Goal: Navigation & Orientation: Find specific page/section

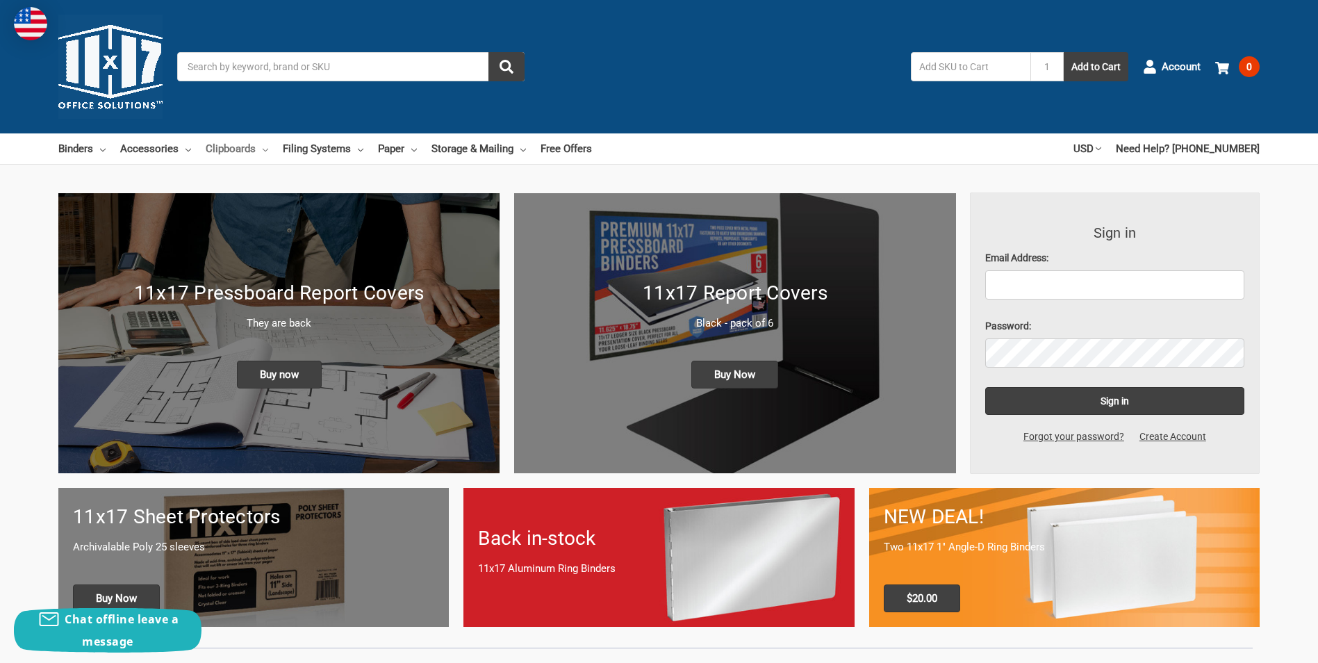
click at [261, 149] on link "Clipboards" at bounding box center [237, 148] width 63 height 31
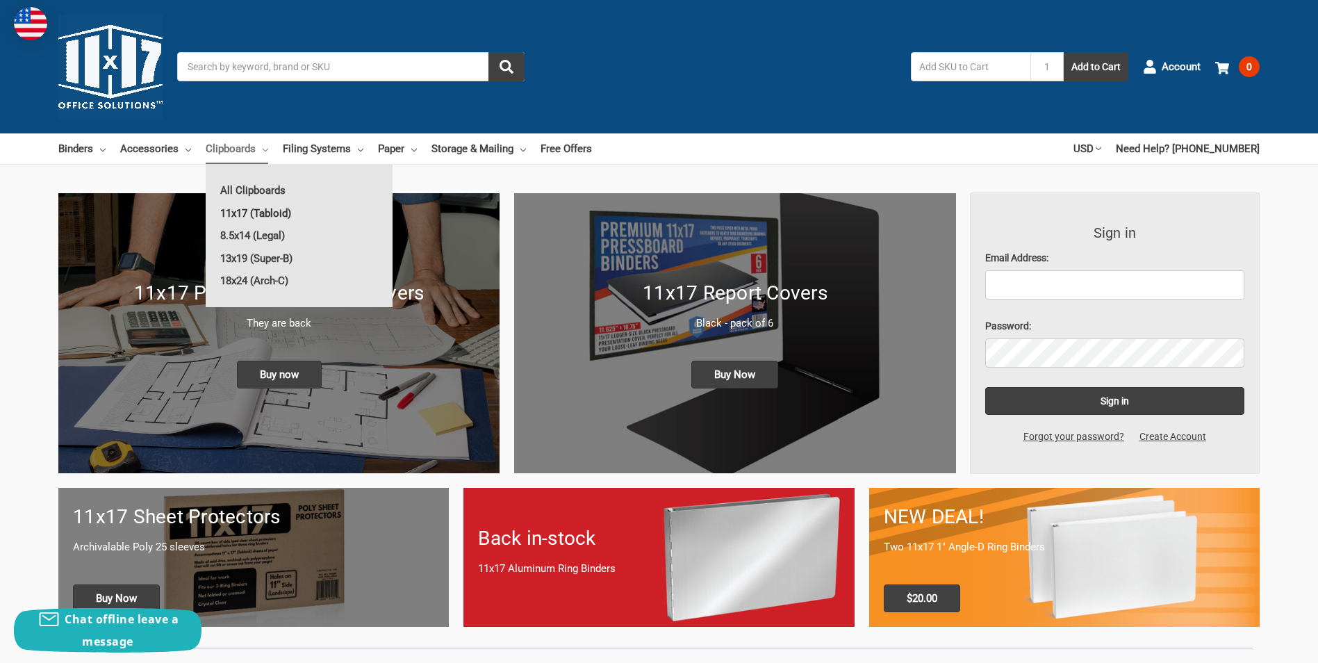
click at [268, 212] on link "11x17 (Tabloid)" at bounding box center [299, 213] width 187 height 22
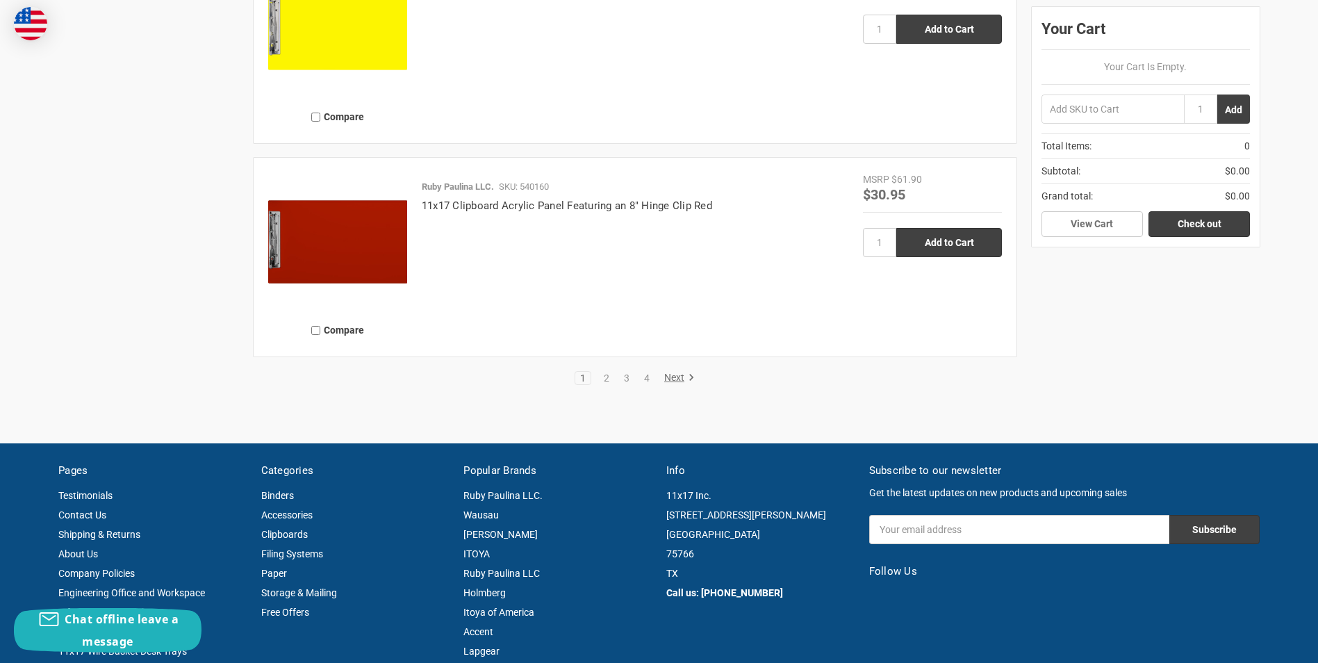
scroll to position [3266, 0]
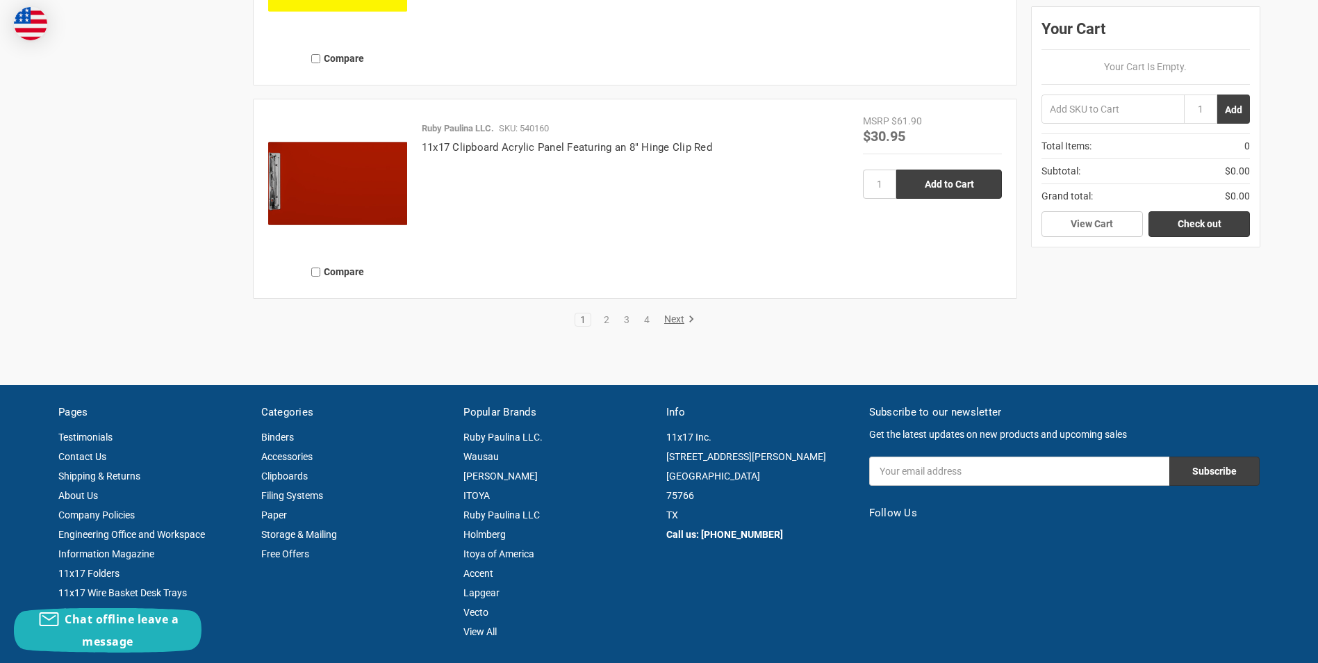
click at [671, 315] on link "Next" at bounding box center [676, 319] width 35 height 13
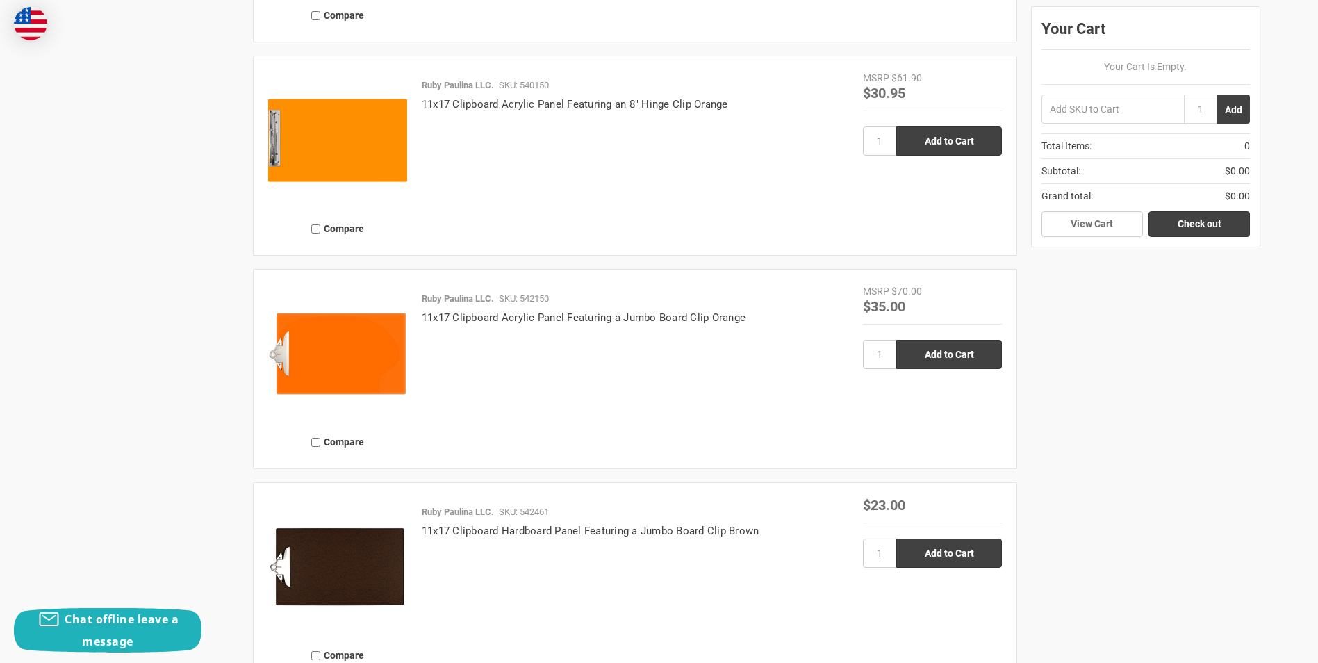
scroll to position [3057, 0]
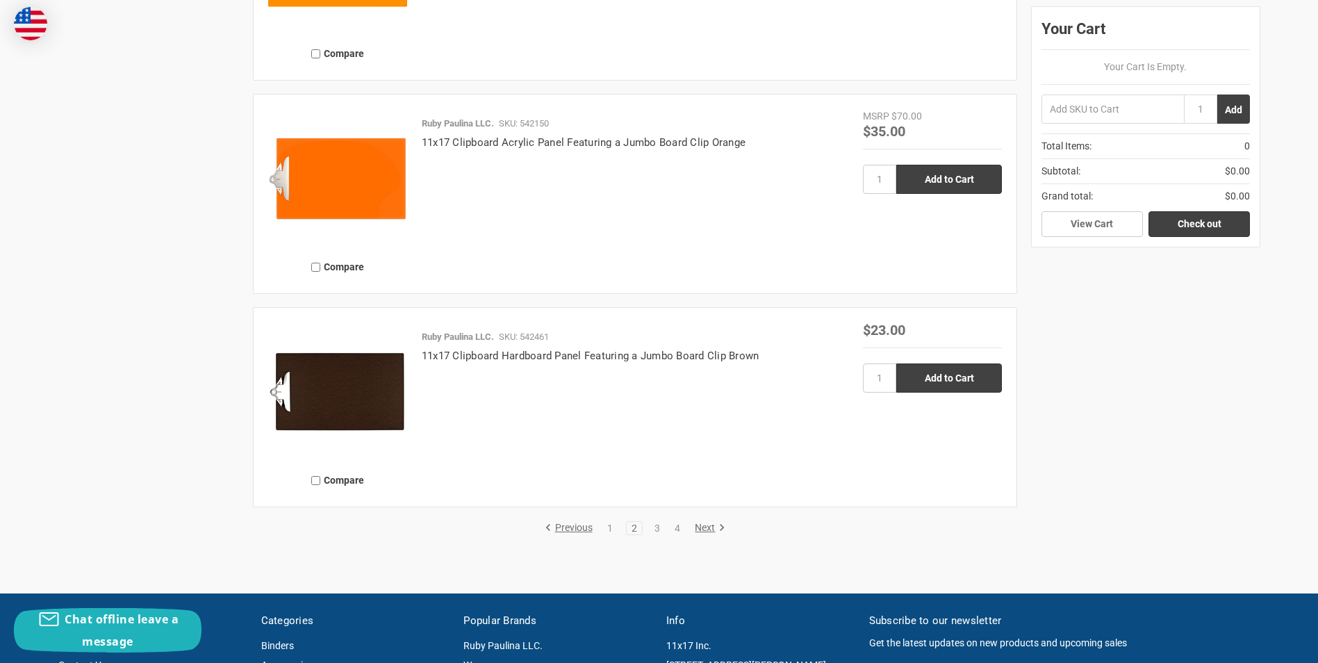
click at [706, 524] on link "Next" at bounding box center [707, 528] width 35 height 13
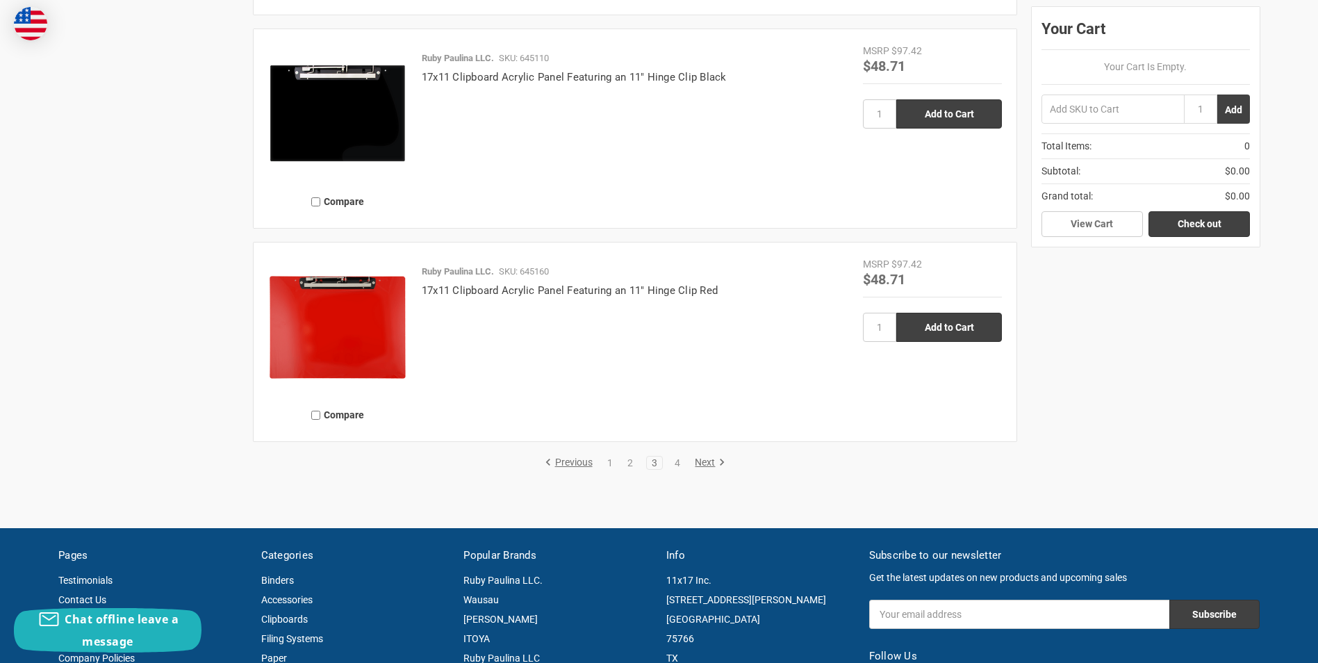
scroll to position [3127, 0]
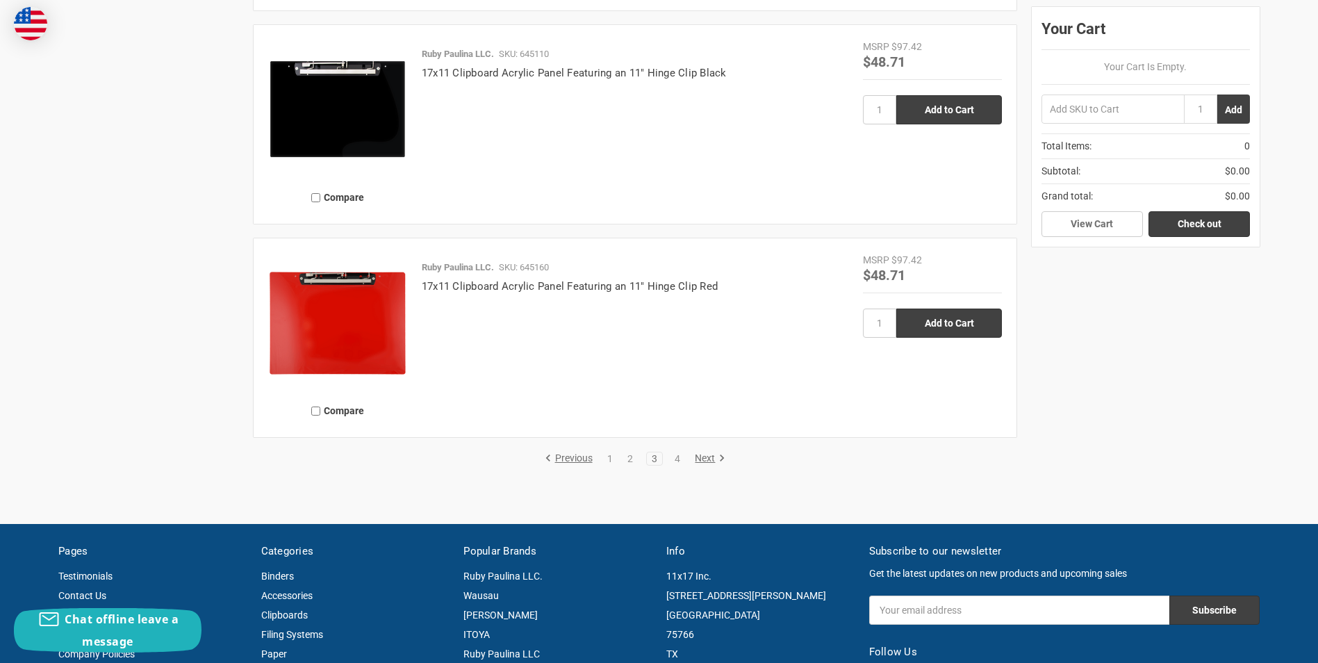
click at [705, 458] on link "Next" at bounding box center [707, 458] width 35 height 13
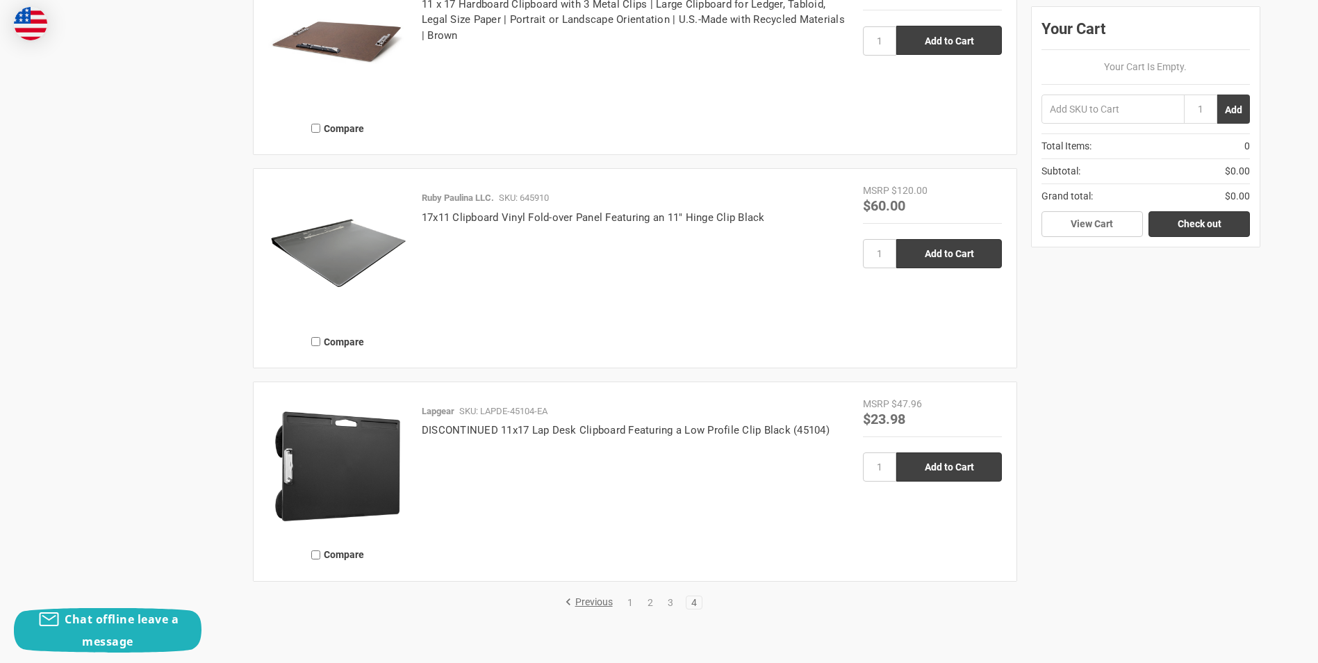
scroll to position [2154, 0]
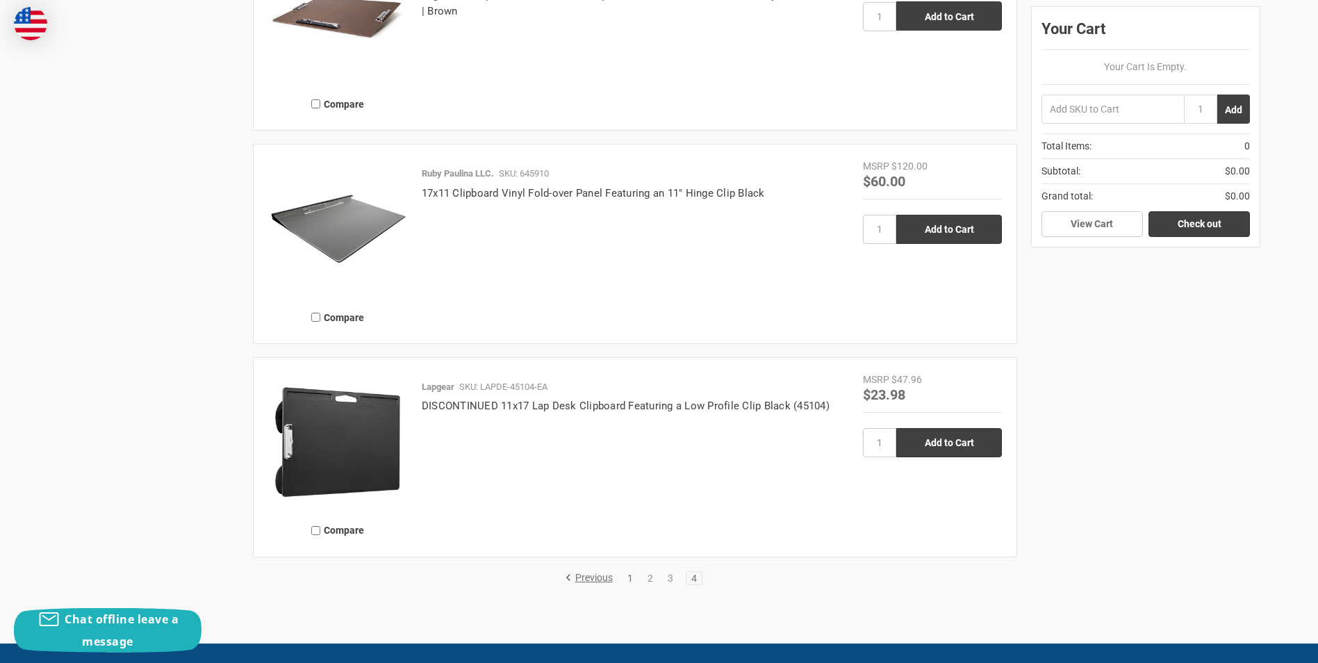
click at [630, 576] on link "1" at bounding box center [630, 578] width 15 height 10
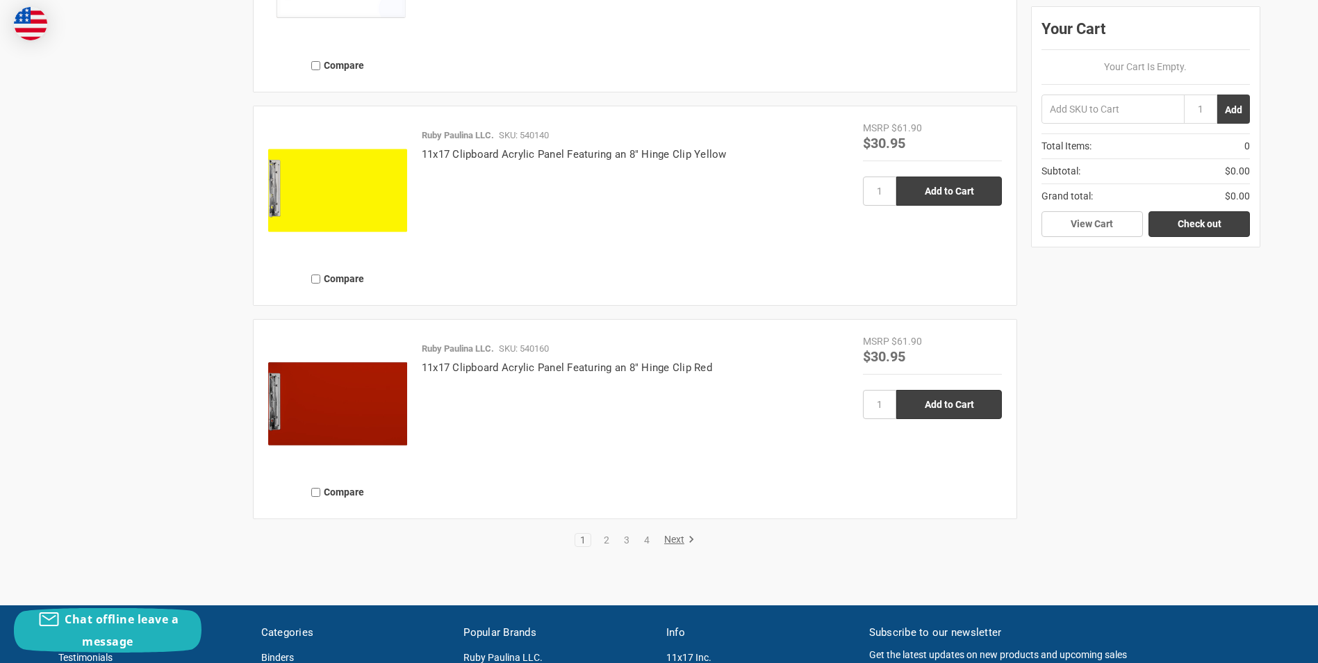
scroll to position [3057, 0]
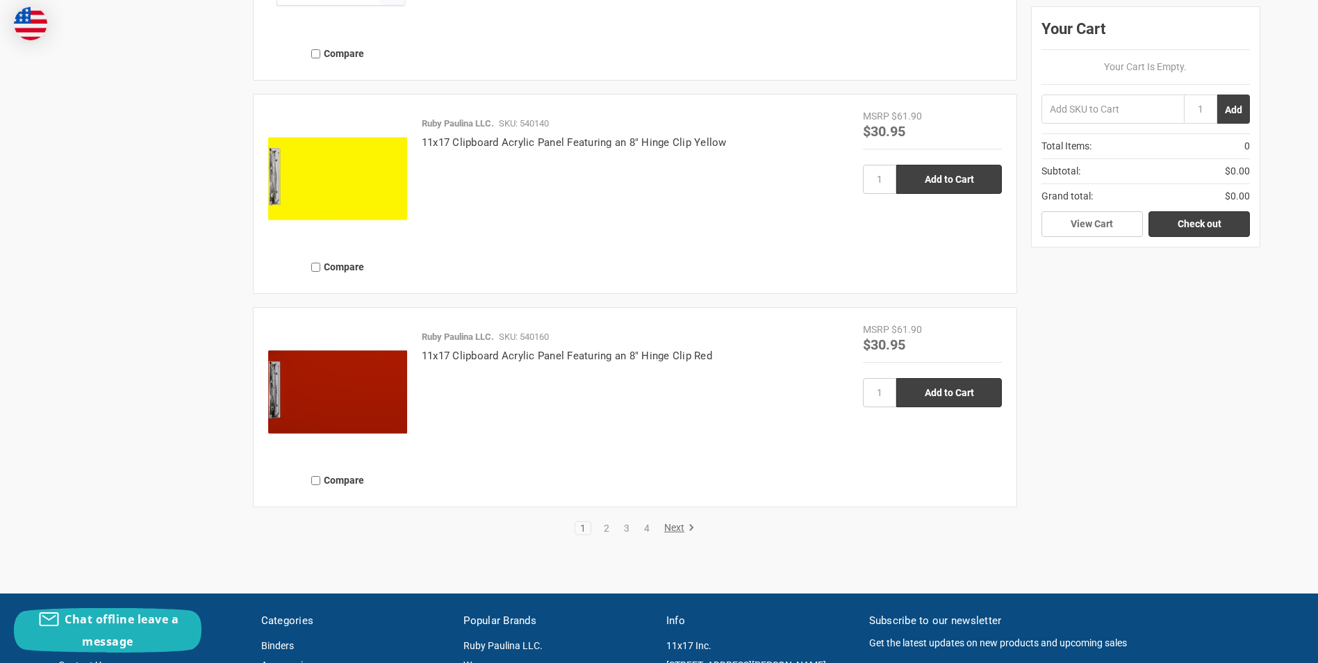
click at [676, 526] on link "Next" at bounding box center [676, 528] width 35 height 13
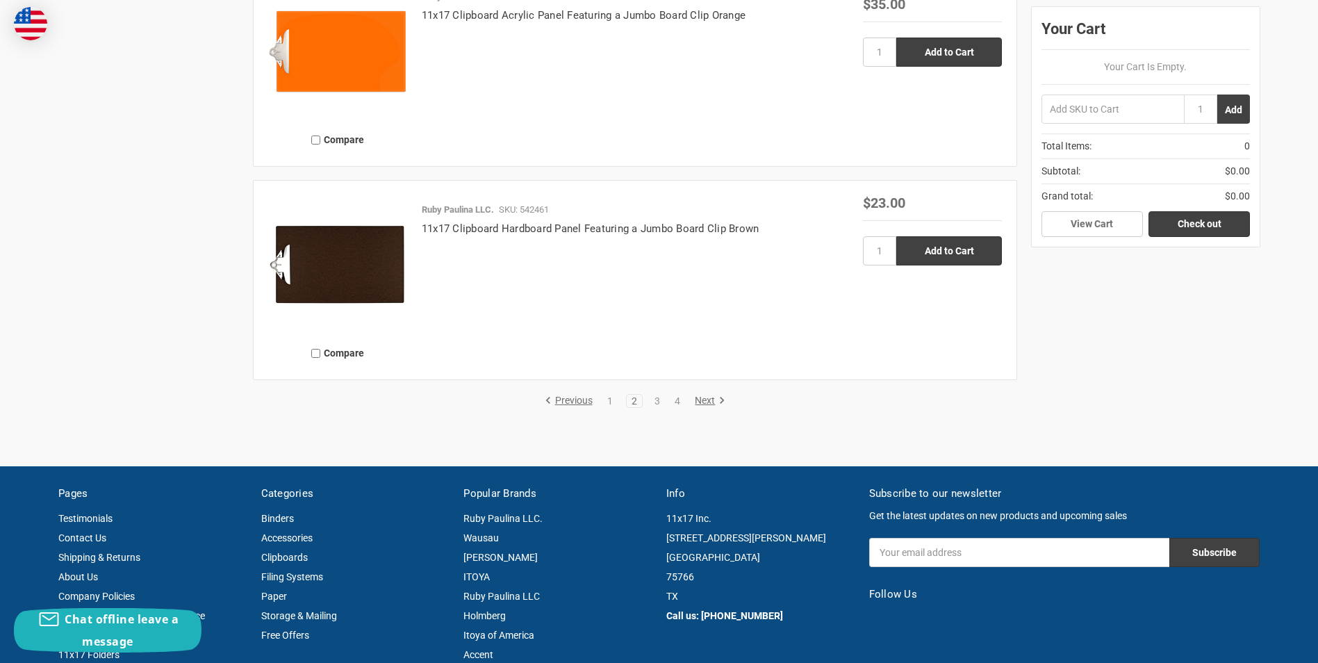
scroll to position [3196, 0]
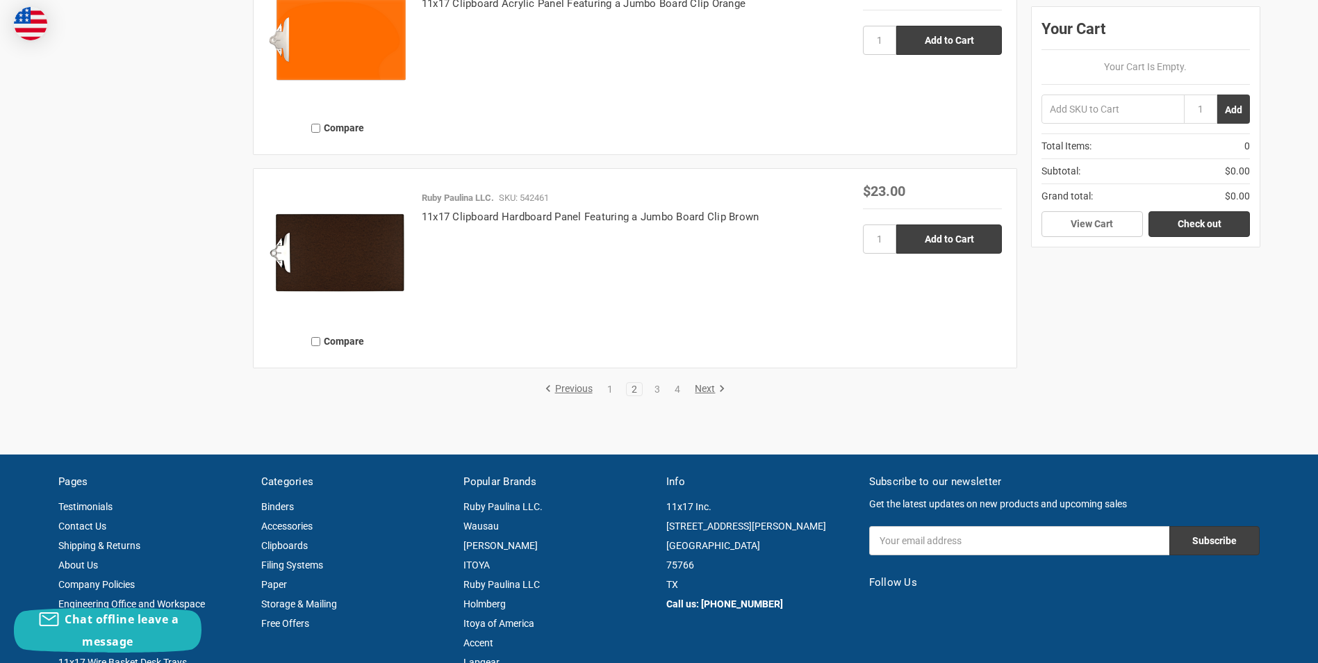
click at [706, 391] on link "Next" at bounding box center [707, 389] width 35 height 13
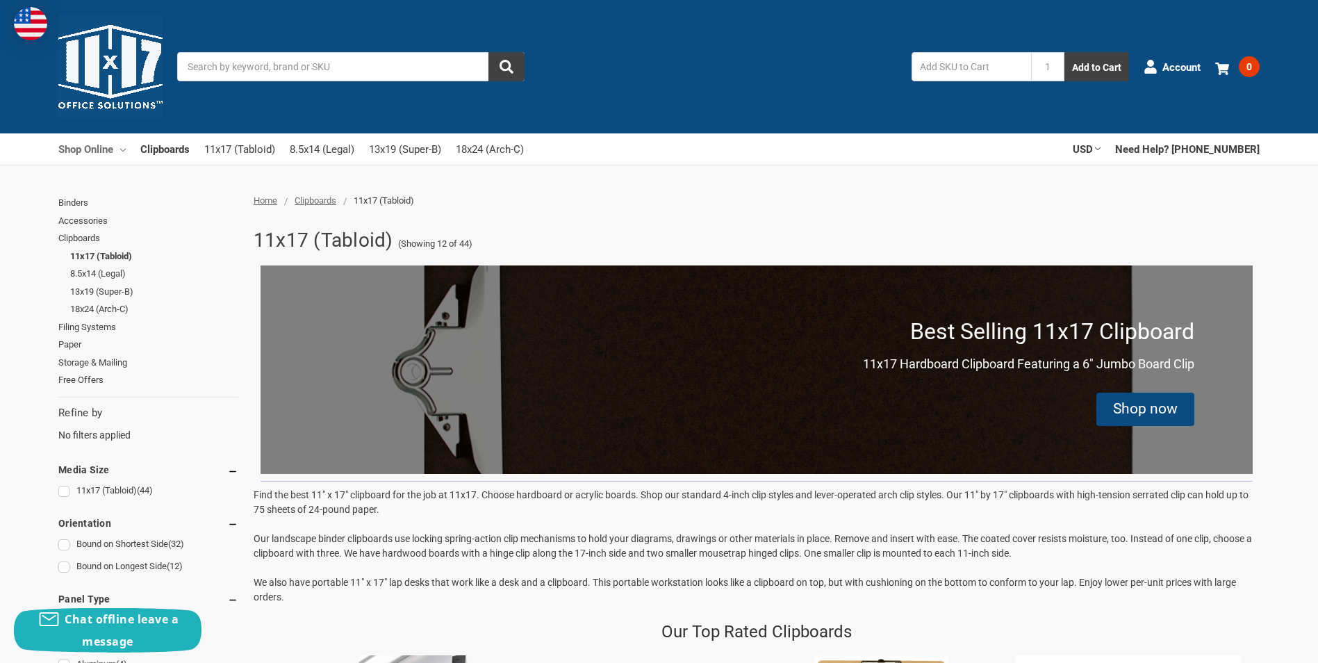
click at [85, 148] on link "Shop Online" at bounding box center [91, 148] width 67 height 31
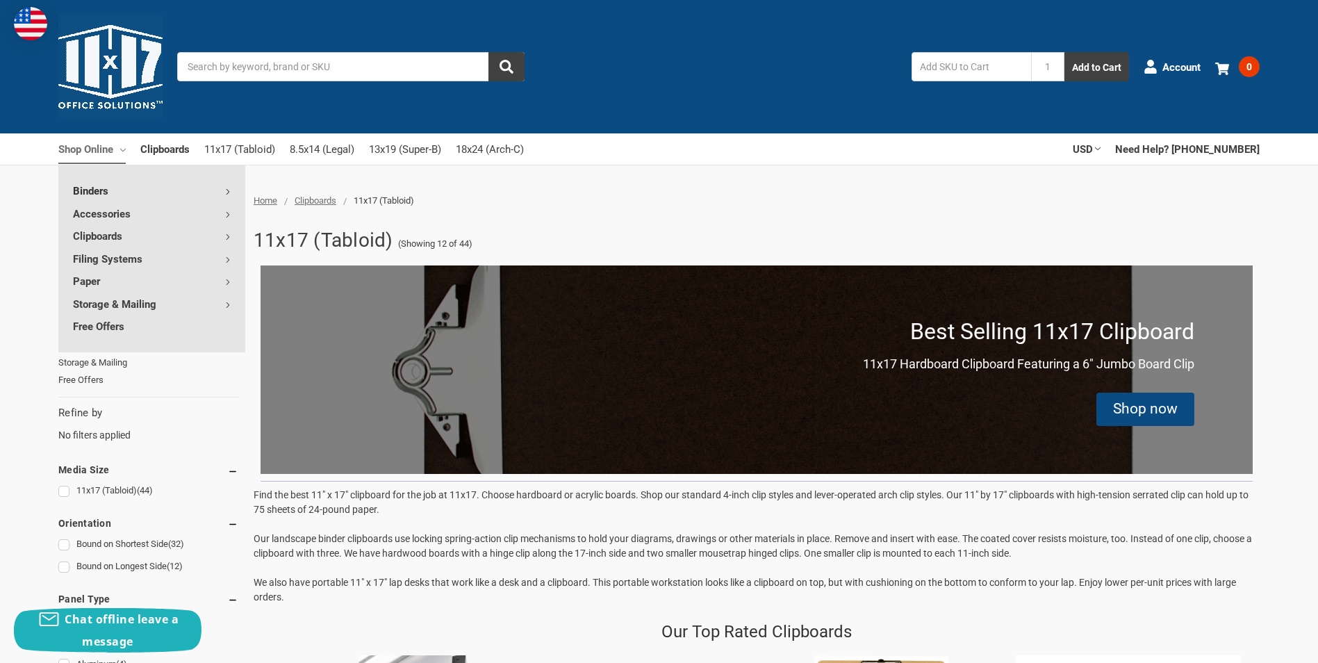
click at [228, 190] on icon at bounding box center [228, 192] width 6 height 6
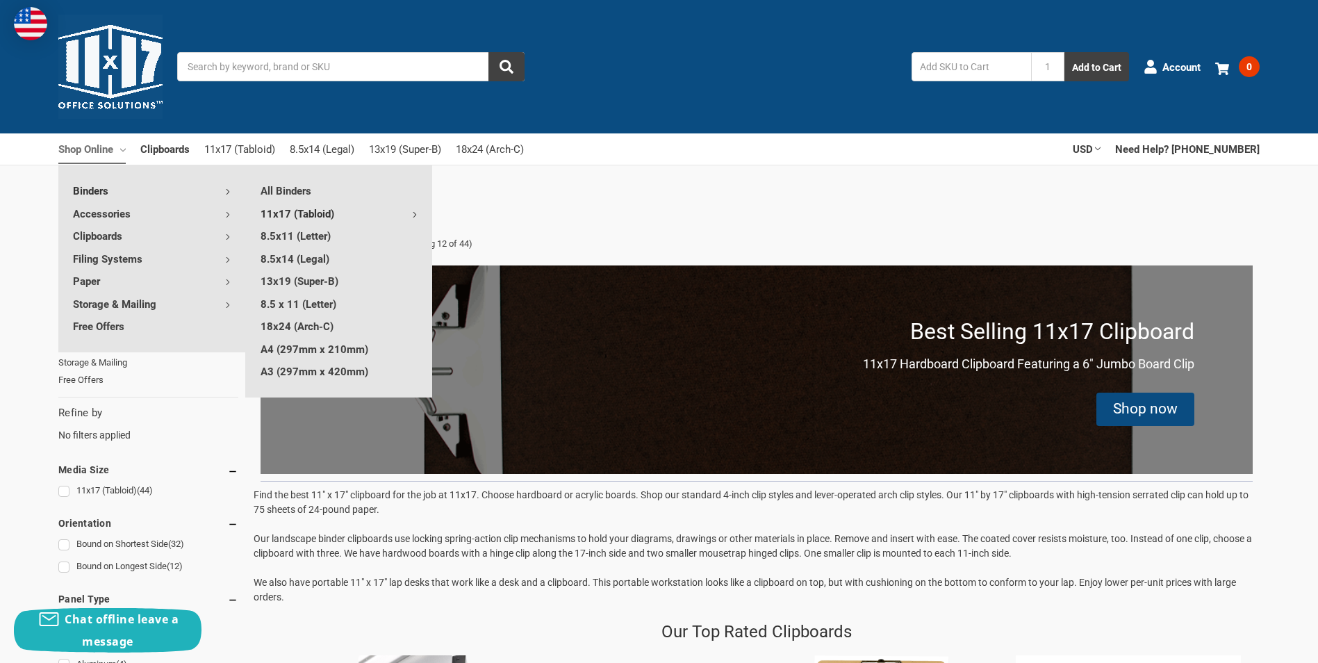
click at [303, 213] on link "11x17 (Tabloid)" at bounding box center [339, 213] width 186 height 22
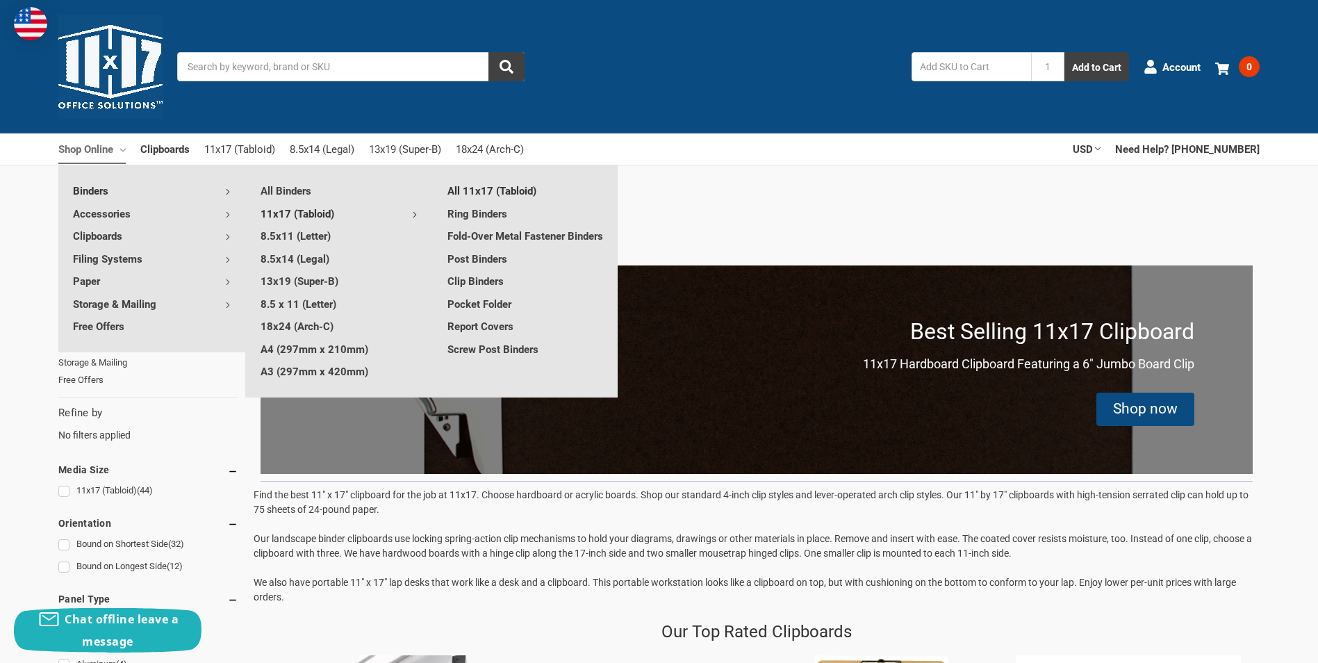
click at [492, 186] on link "All 11x17 (Tabloid)" at bounding box center [526, 190] width 186 height 22
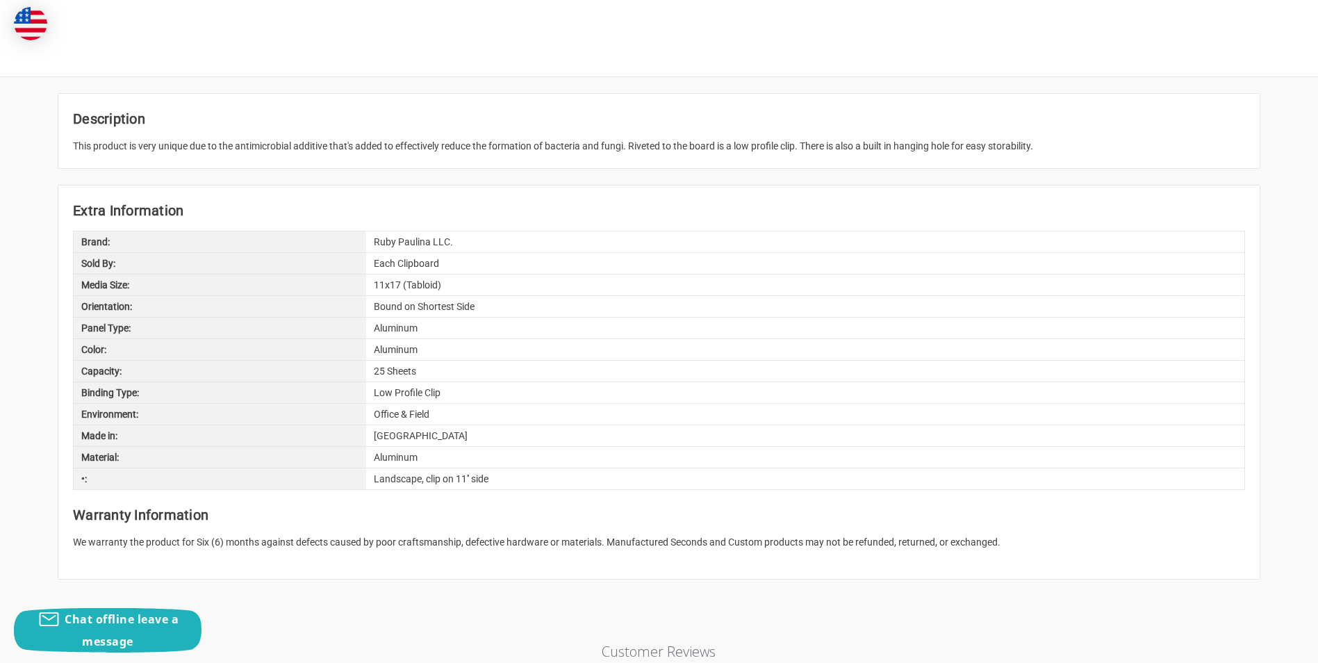
scroll to position [625, 0]
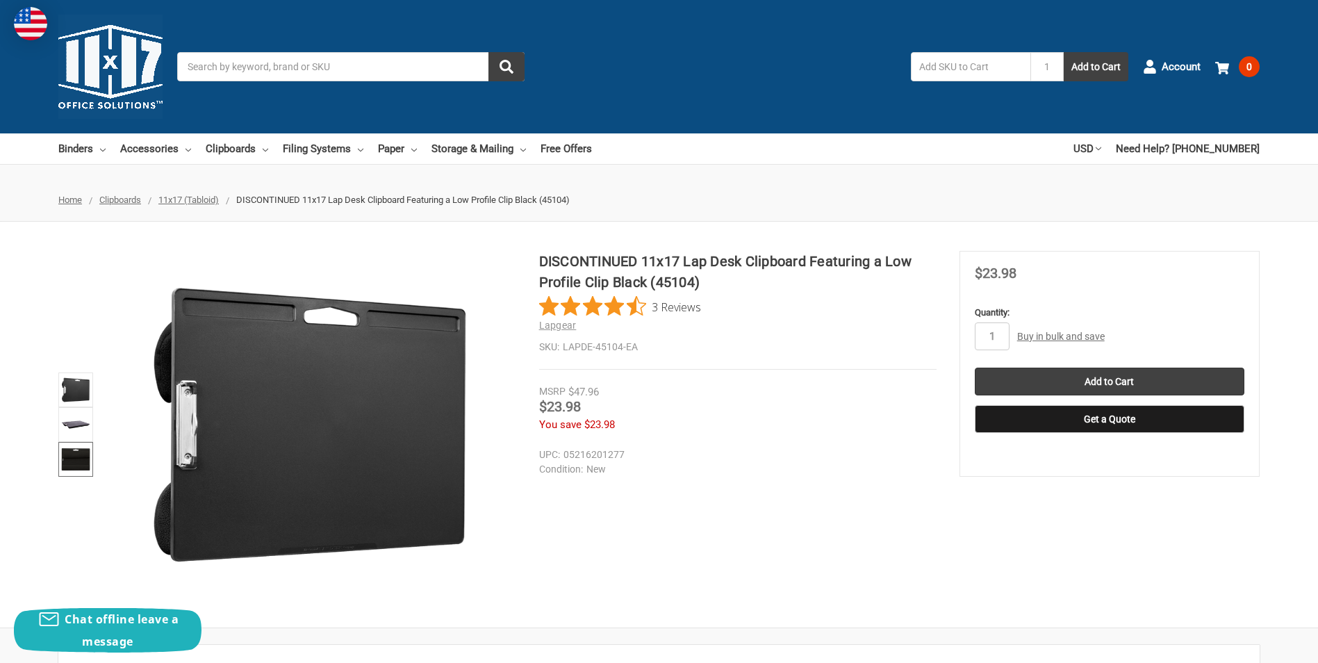
click at [74, 454] on img at bounding box center [75, 459] width 31 height 31
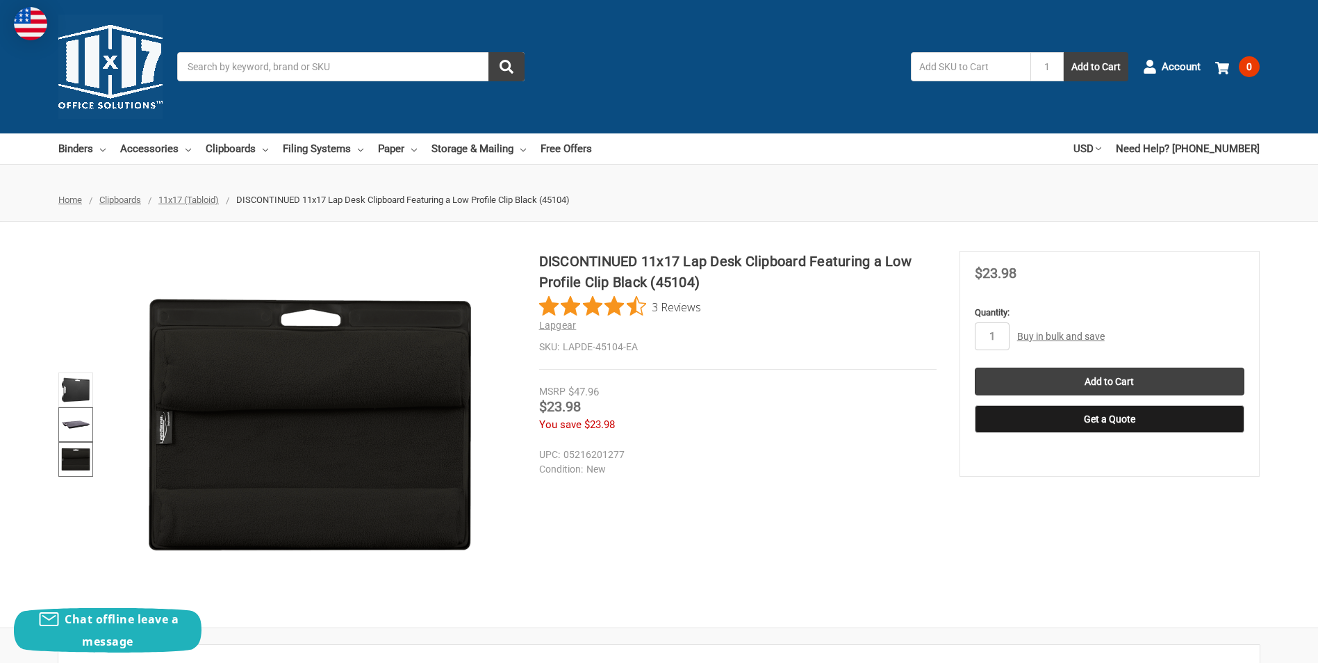
click at [74, 424] on img at bounding box center [75, 424] width 31 height 31
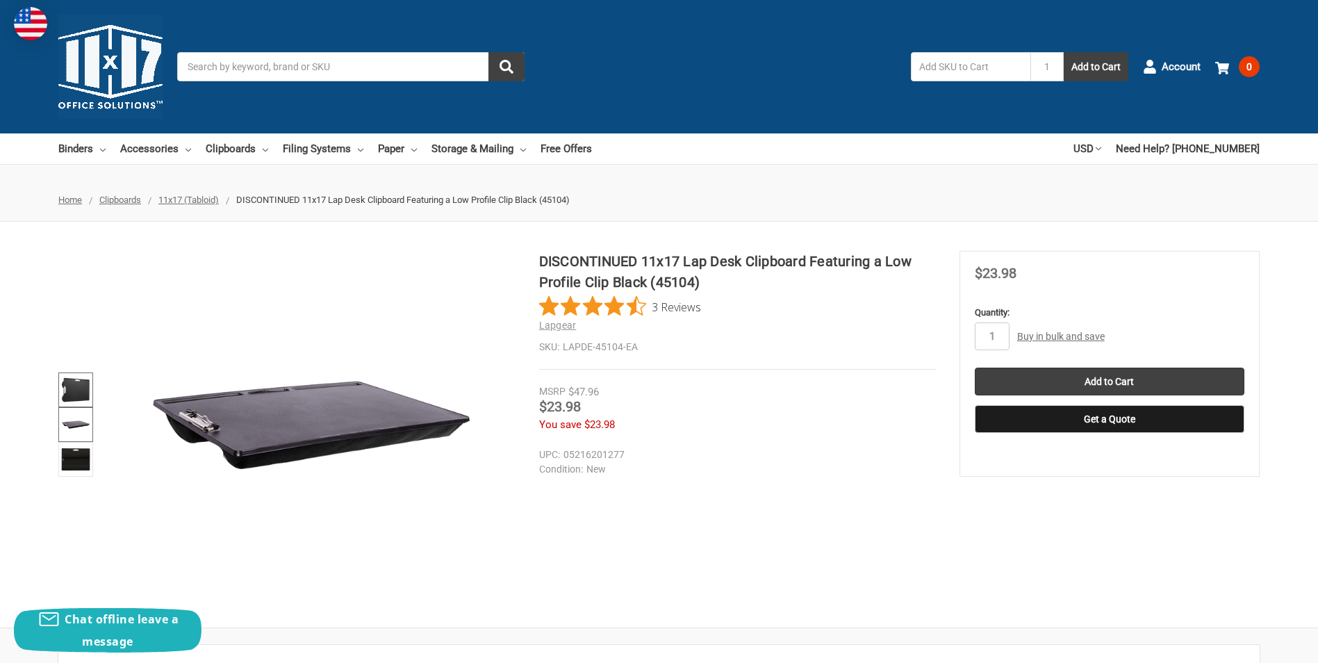
click at [69, 382] on img at bounding box center [75, 390] width 31 height 31
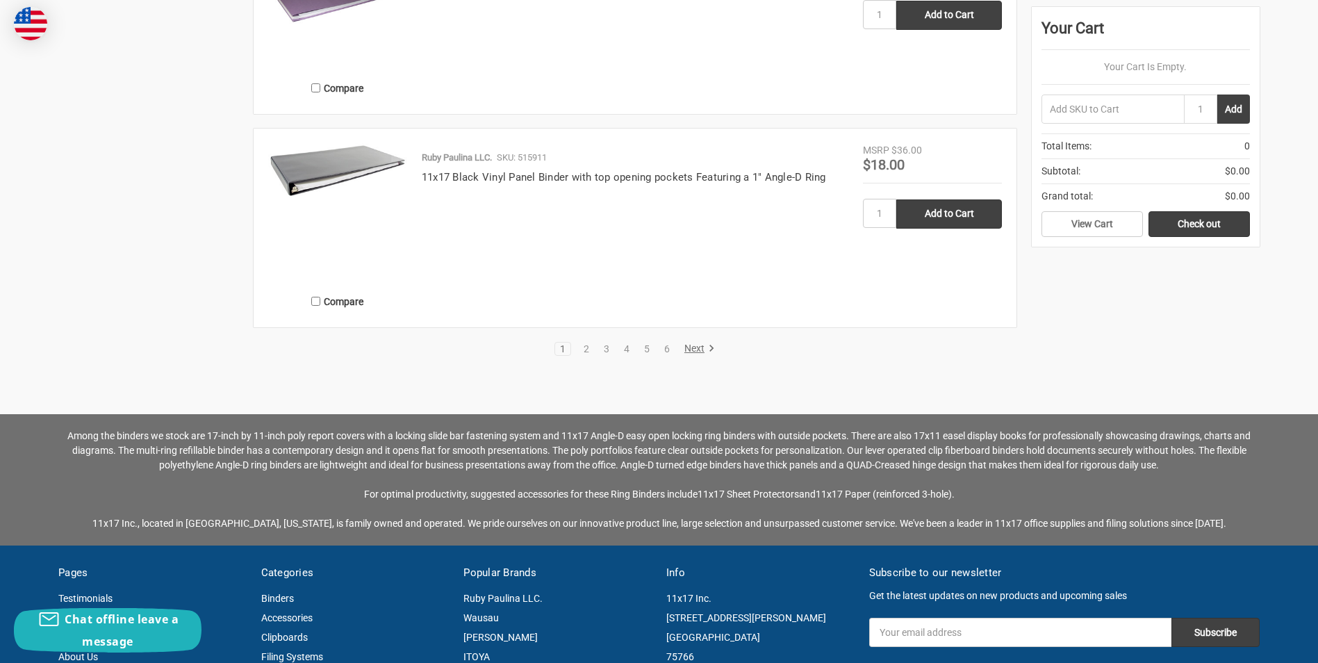
scroll to position [3057, 0]
click at [693, 343] on link "Next" at bounding box center [697, 348] width 35 height 13
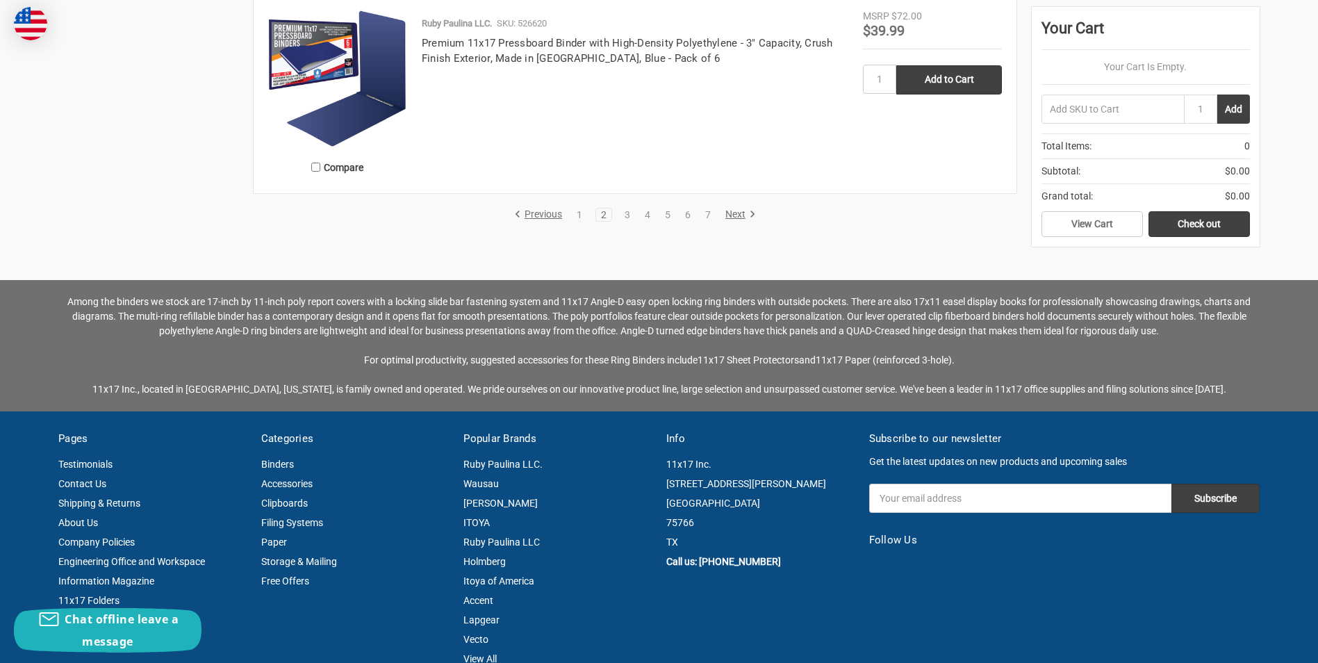
scroll to position [3127, 0]
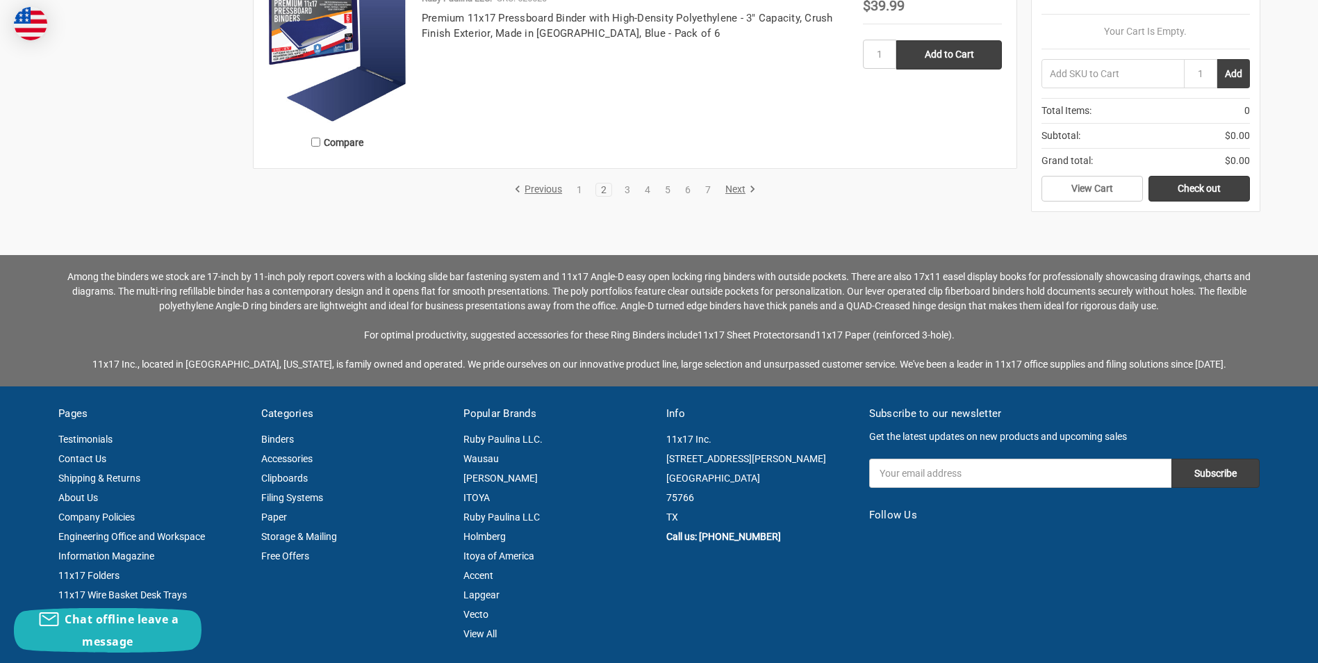
click at [735, 188] on link "Next" at bounding box center [738, 189] width 35 height 13
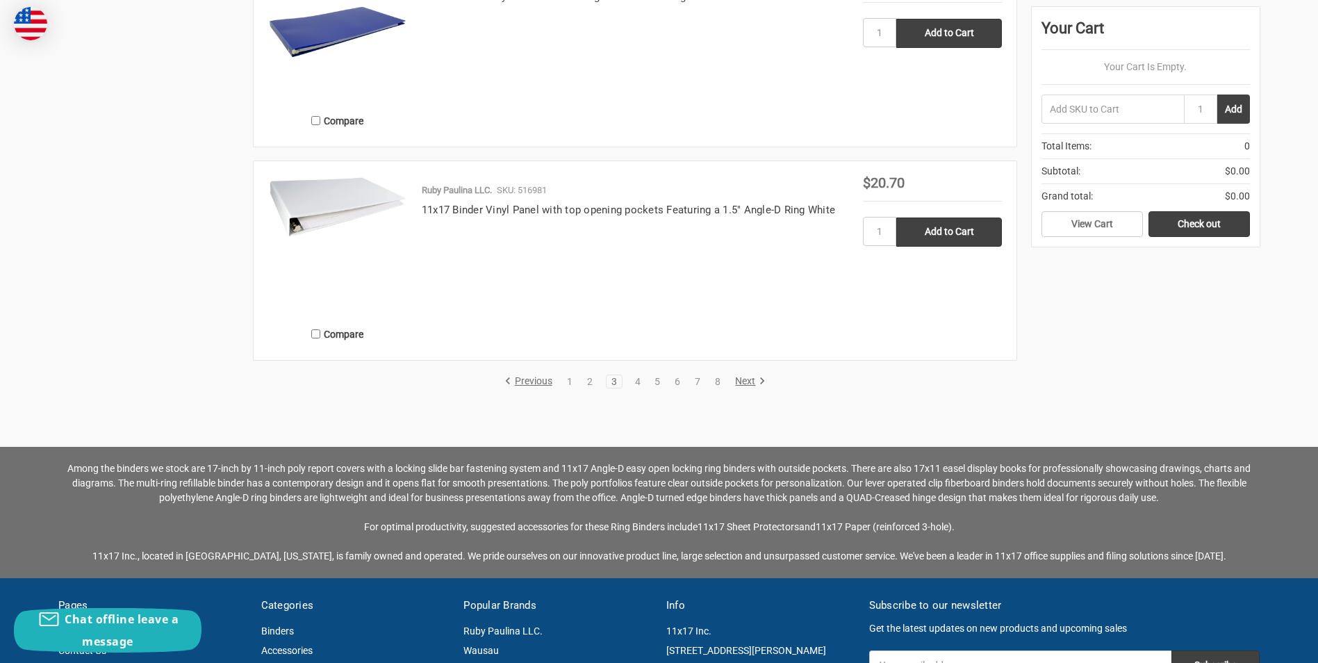
scroll to position [3127, 0]
